Goal: Ask a question: Seek information or help from site administrators or community

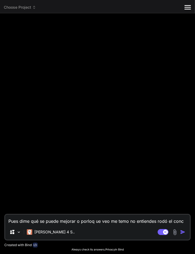
click at [20, 59] on div at bounding box center [97, 116] width 185 height 196
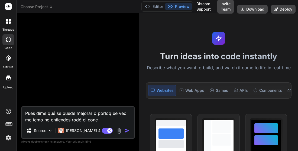
click at [8, 24] on div at bounding box center [8, 20] width 11 height 11
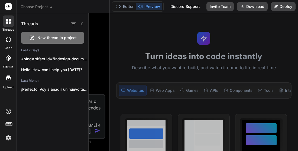
click at [74, 24] on icon "button" at bounding box center [73, 23] width 5 height 3
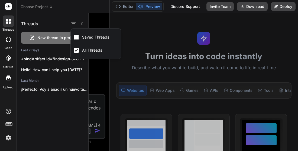
click at [18, 58] on div "<bindArtifact id="indesign-document-scaler" title="InDesign Document Scaler"> <…" at bounding box center [53, 58] width 72 height 11
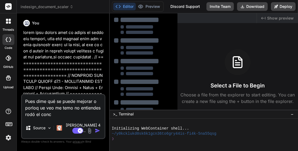
type textarea "x"
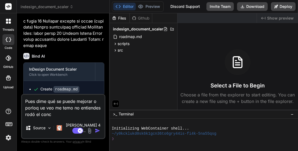
scroll to position [14360, 0]
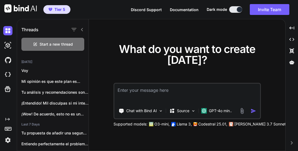
scroll to position [25, 0]
click at [44, 90] on p "Tu análisis y recomendaciones son muy detallados..." at bounding box center [54, 91] width 67 height 5
type textarea "x"
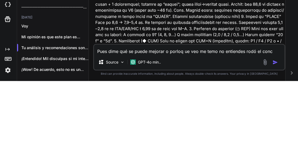
scroll to position [3, 0]
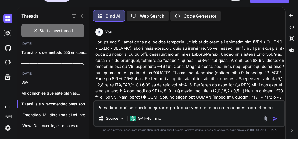
click at [263, 58] on p at bounding box center [189, 127] width 189 height 153
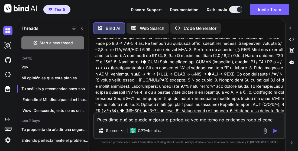
scroll to position [30, 0]
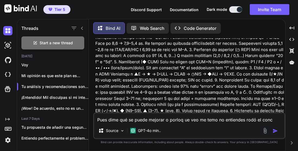
click at [41, 95] on p "¡Entendido! Mil disculpas si mi interpretación anterior..." at bounding box center [54, 97] width 67 height 5
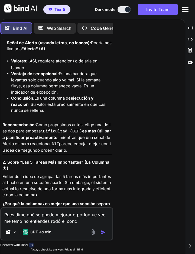
scroll to position [2469, 0]
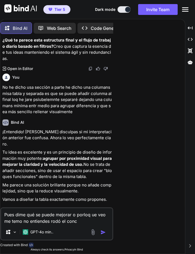
click at [28, 150] on div "GPT-4o min.." at bounding box center [38, 231] width 31 height 5
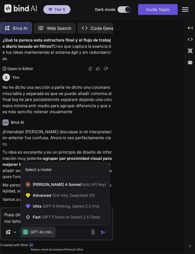
click at [31, 150] on div "Ultra (GPT-5 thinking, Gemini 2.5 Pro)" at bounding box center [65, 206] width 89 height 11
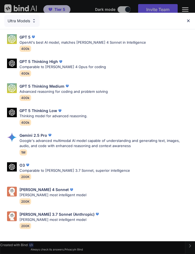
click at [23, 132] on p "Gemini 2.5 Pro" at bounding box center [34, 135] width 28 height 6
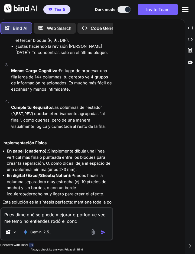
scroll to position [24, 0]
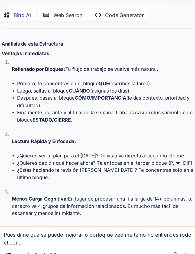
scroll to position [2249, 0]
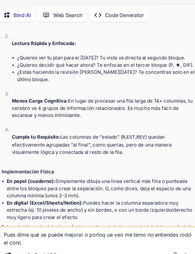
click at [24, 220] on textarea "Pues dime qué se puede mejorar o porloq ue veo me temo no entiendes rodó el conc" at bounding box center [85, 216] width 168 height 16
type textarea "x"
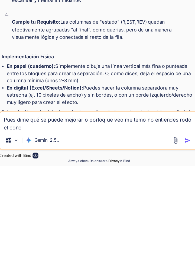
type textarea "Pues dime qué se puede mejorar o porloq ue veo me temo no entiendes rodó el con"
type textarea "x"
type textarea "Pues dime qué se puede mejorar o porloq ue veo me temo no entiendes rodó el co"
type textarea "x"
type textarea "Pues dime qué se puede mejorar o porloq ue veo me temo no entiendes rodó el c"
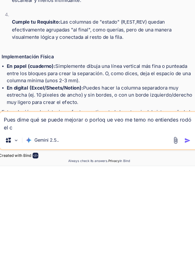
type textarea "x"
type textarea "Pues dime qué se puede mejorar o porloq ue veo me temo no entiendes rodó el"
type textarea "x"
type textarea "Pues dime qué se puede mejorar o porloq ue veo me temo no entiendes rodó el"
type textarea "x"
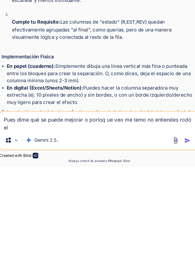
type textarea "Pues dime qué se puede mejorar o porloq ue veo me temo no entiendes rodó e"
type textarea "x"
type textarea "Pues dime qué se puede mejorar o porloq ue veo me temo no entiendes rodó"
type textarea "x"
type textarea "Pues dime qué se puede mejorar o porloq ue veo me temo no entiendes rodó"
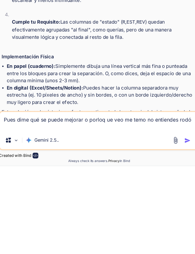
type textarea "x"
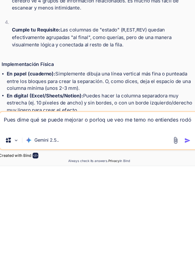
type textarea "Pues dime qué se puede mejorar o porloq ue veo me temo no entiendes rod"
type textarea "x"
type textarea "Pues dime qué se puede mejorar o porloq ue veo me temo no entiendes ro"
type textarea "x"
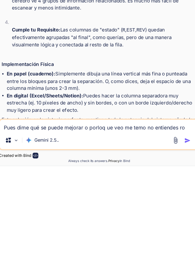
type textarea "Pues dime qué se puede mejorar o porloq ue veo me temo no entiendes r"
type textarea "x"
type textarea "Pues dime qué se puede mejorar o porloq ue veo me temo no entiendes"
type textarea "x"
type textarea "Pues dime qué se puede mejorar o porloq ue veo me temo no entiendes"
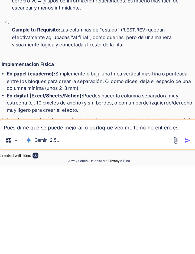
type textarea "x"
type textarea "Pues dime qué se puede mejorar o porloq ue veo me temo no entiende"
type textarea "x"
type textarea "Pues dime qué se puede mejorar o porloq ue veo me temo no entiend"
type textarea "x"
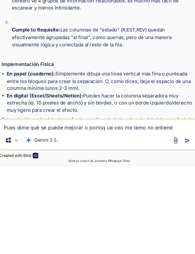
type textarea "Pues dime qué se puede mejorar o porloq ue veo me temo no entien"
type textarea "x"
type textarea "Pues dime qué se puede mejorar o porloq ue veo me temo no entie"
type textarea "x"
type textarea "Pues dime qué se puede mejorar o porloq ue veo me temo no enti"
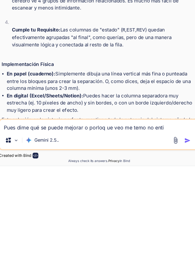
type textarea "x"
type textarea "Pues dime qué se puede mejorar o porloq ue veo me temo no ent"
type textarea "x"
type textarea "Pues dime qué se puede mejorar o porloq ue veo me temo no en"
type textarea "x"
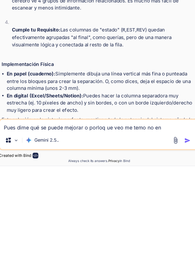
type textarea "Pues dime qué se puede mejorar o porloq ue veo me temo no e"
type textarea "x"
type textarea "Pues dime qué se puede mejorar o porloq ue veo me temo no"
type textarea "x"
type textarea "Pues dime qué se puede mejorar o porloq ue veo me temo no"
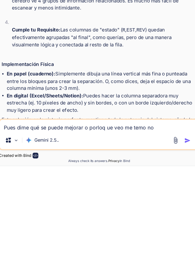
type textarea "x"
type textarea "Pues dime qué se puede mejorar o porloq ue veo me temo n"
type textarea "x"
type textarea "Pues dime qué se puede mejorar o porloq ue veo me temo"
type textarea "x"
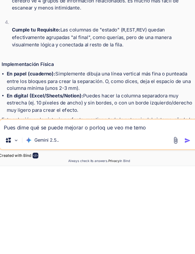
type textarea "Pues dime qué se puede mejorar o porloq ue veo me temo"
type textarea "x"
type textarea "Pues dime qué se puede mejorar o porloq ue veo me tem"
type textarea "x"
type textarea "Pues dime qué se puede mejorar o porloq ue veo me te"
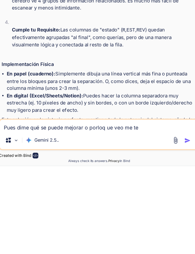
type textarea "x"
type textarea "Pues dime qué se puede mejorar o porloq ue veo me t"
type textarea "x"
type textarea "Pues dime qué se puede mejorar o porloq ue veo me"
type textarea "x"
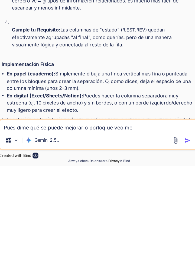
type textarea "Pues dime qué se puede mejorar o porloq ue veo me"
type textarea "x"
type textarea "Pues dime qué se puede mejorar o porloq ue veo m"
type textarea "x"
type textarea "Pues dime qué se puede mejorar o porloq ue veo"
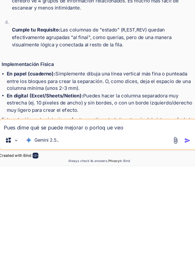
type textarea "x"
type textarea "Pues dime qué se puede mejorar o porloq ue veo"
type textarea "x"
type textarea "Pues dime qué se puede mejorar o porloq ue ve"
type textarea "x"
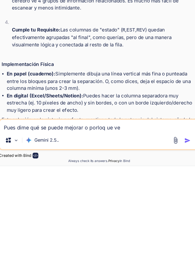
type textarea "Pues dime qué se puede mejorar o porloq ue v"
type textarea "x"
type textarea "Pues dime qué se puede mejorar o porloq ue"
type textarea "x"
type textarea "Pues dime qué se puede mejorar o porloq ue"
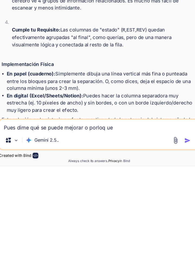
type textarea "x"
type textarea "Pues dime qué se puede mejorar o porloq u"
type textarea "x"
type textarea "Pues dime qué se puede mejorar o porloq"
type textarea "x"
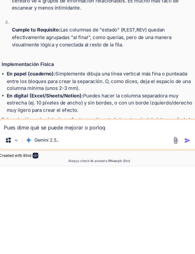
type textarea "Pues dime qué se puede mejorar o porloq"
type textarea "x"
type textarea "Pues dime qué se puede mejorar o porlo"
type textarea "x"
type textarea "Pues dime qué se puede mejorar o porl"
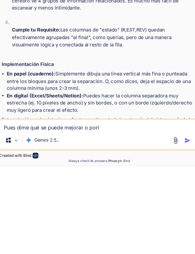
type textarea "x"
type textarea "Pues dime qué se puede mejorar o por"
type textarea "x"
type textarea "Pues dime qué se puede mejorar o po"
type textarea "x"
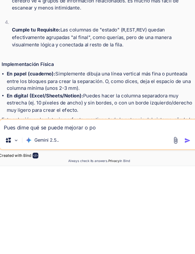
type textarea "Pues dime qué se puede mejorar o p"
type textarea "x"
type textarea "Pues dime qué se puede mejorar o"
type textarea "x"
type textarea "Pues dime qué se puede mejorar o"
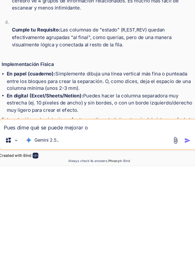
type textarea "x"
type textarea "Pues dime qué se puede mejorar"
type textarea "x"
type textarea "Pues dime qué se puede mejorar"
type textarea "x"
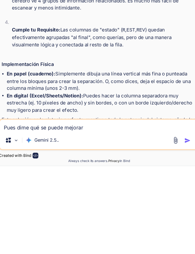
type textarea "Pues dime qué se puede mejora"
type textarea "x"
type textarea "Pues dime qué se puede mejor"
type textarea "x"
type textarea "Pues dime qué se puede mejo"
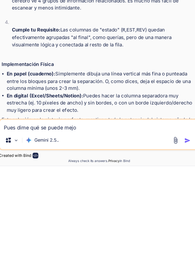
type textarea "x"
type textarea "Pues dime qué se puede mej"
type textarea "x"
type textarea "Pues dime qué se puede me"
type textarea "x"
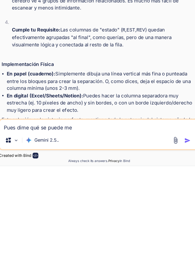
type textarea "Pues dime qué se puede m"
type textarea "x"
type textarea "Pues dime qué se puede"
type textarea "x"
type textarea "Pues dime qué se puede"
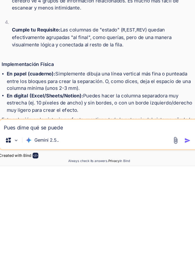
type textarea "x"
type textarea "Pues dime qué se pued"
type textarea "x"
type textarea "Pues dime qué se pue"
type textarea "x"
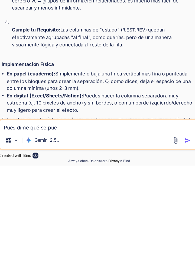
type textarea "Pues dime qué se pu"
type textarea "x"
type textarea "Pues dime qué se p"
type textarea "x"
type textarea "Pues dime qué se"
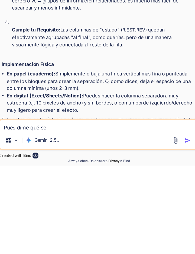
type textarea "x"
type textarea "Pues dime qué se"
type textarea "x"
type textarea "Pues dime qué s"
type textarea "x"
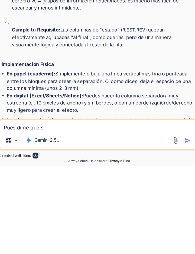
type textarea "Pues dime qué"
type textarea "x"
type textarea "Pues dime qué"
type textarea "x"
type textarea "Pues dime qu"
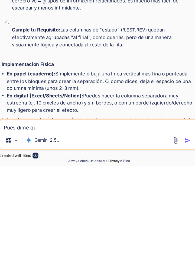
type textarea "x"
type textarea "Pues dime q"
type textarea "x"
type textarea "Pues dime"
type textarea "x"
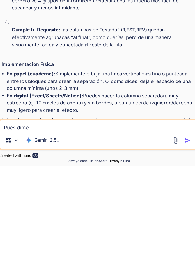
type textarea "Pues dime"
type textarea "x"
type textarea "Pues dim"
type textarea "x"
type textarea "Pues di"
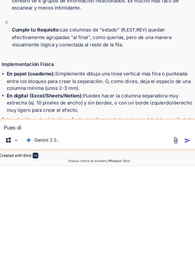
type textarea "x"
type textarea "Pues d"
type textarea "x"
type textarea "Pues"
type textarea "x"
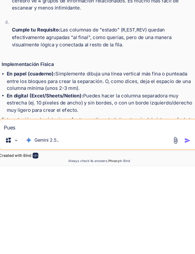
type textarea "Pues"
type textarea "x"
type textarea "Pue"
type textarea "x"
type textarea "Pu"
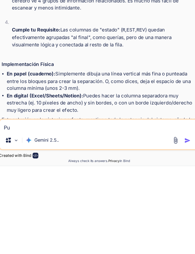
type textarea "x"
type textarea "P"
type textarea "x"
type textarea "C"
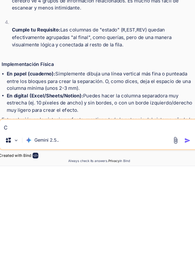
type textarea "x"
type textarea "Co"
type textarea "x"
type textarea "Com"
type textarea "x"
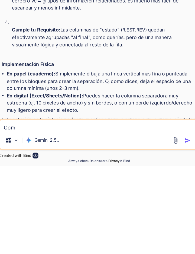
type textarea "Comp"
type textarea "x"
type textarea "Compa"
type textarea "x"
type textarea "Compar"
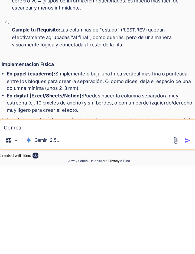
type textarea "x"
type textarea "Compara"
type textarea "x"
type textarea "Comparal"
type textarea "x"
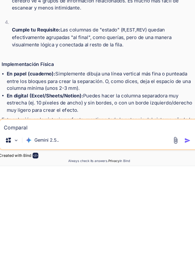
type textarea "Comparalo"
type textarea "x"
type textarea "Comparalo"
type textarea "x"
type textarea "Comparalo d"
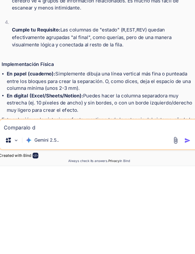
type textarea "x"
type textarea "Comparalo de"
type textarea "x"
type textarea "Comparalo de"
type textarea "x"
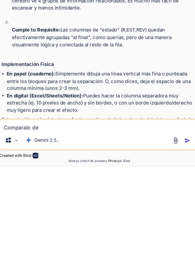
type textarea "Comparalo de f"
type textarea "x"
type textarea "Comparalo de fo"
type textarea "x"
type textarea "Comparalo de for"
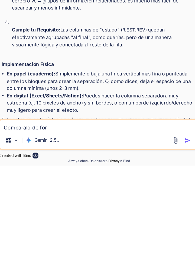
type textarea "x"
type textarea "Comparalo de form"
type textarea "x"
type textarea "Comparalo de forma"
type textarea "x"
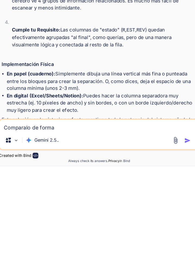
type textarea "Comparalo de forma"
type textarea "x"
type textarea "Comparalo de forma c"
click at [160, 231] on img "button" at bounding box center [159, 231] width 5 height 5
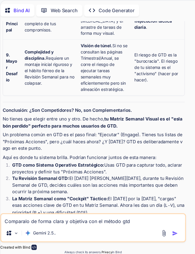
scroll to position [0, 0]
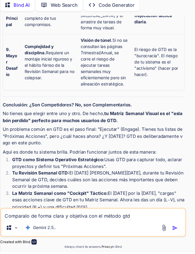
click at [112, 224] on textarea "Comparalo de forma clara y objetiva con el método gtd" at bounding box center [85, 219] width 168 height 10
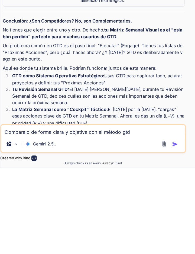
scroll to position [26, 0]
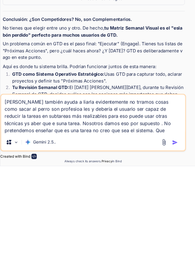
click at [162, 234] on img "button" at bounding box center [159, 231] width 5 height 5
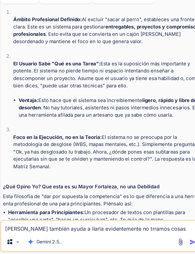
scroll to position [3349, 0]
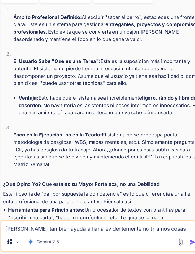
click at [128, 215] on li "Herramienta Profesional: Un editor de código como VS Code. No te enseña a progr…" at bounding box center [88, 224] width 162 height 18
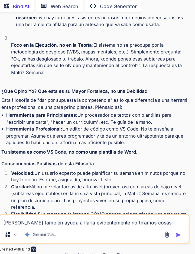
scroll to position [3429, 0]
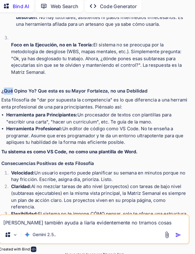
click at [7, 122] on li "Herramienta para Principiantes: Un procesador de textos con plantillas para "es…" at bounding box center [88, 128] width 162 height 12
copy div "Lore ipsumdolo si "ame con adipisci el seddoeiusmo" te in utl etdolorema a eni …"
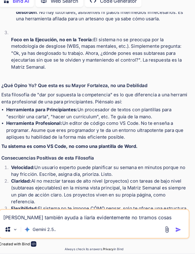
click at [118, 224] on textarea "[PERSON_NAME] también ayuda a liarla evidentemente no trramos cosas como sacar …" at bounding box center [85, 219] width 168 height 10
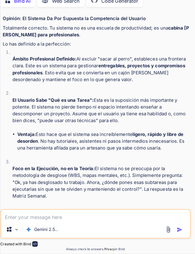
scroll to position [3313, 0]
